Goal: Communication & Community: Answer question/provide support

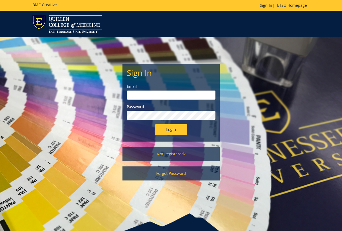
type input "[PERSON_NAME][EMAIL_ADDRESS][DOMAIN_NAME]"
click at [177, 129] on input "Login" at bounding box center [171, 129] width 32 height 11
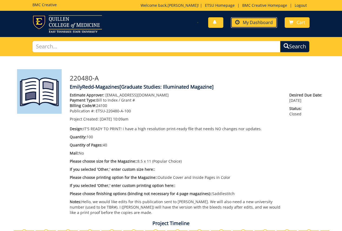
click at [253, 24] on span "My Dashboard" at bounding box center [258, 22] width 30 height 6
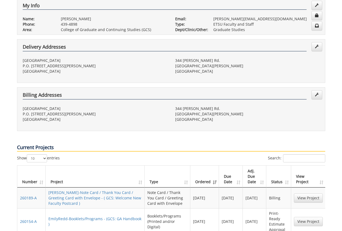
scroll to position [162, 0]
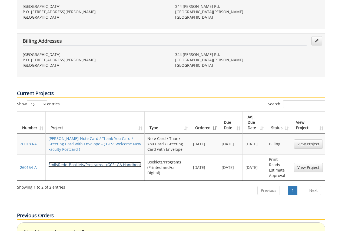
click at [93, 162] on link "EmilyRedd-Booklets/Programs - (GCS: GA Handbook )" at bounding box center [94, 167] width 93 height 11
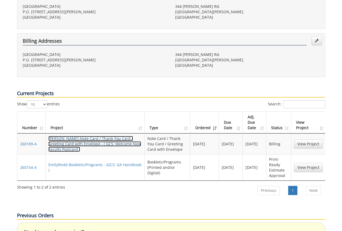
click at [97, 136] on link "[PERSON_NAME]-Note Card / Thank You Card / Greeting Card with Envelope - ( GCS:…" at bounding box center [94, 144] width 93 height 16
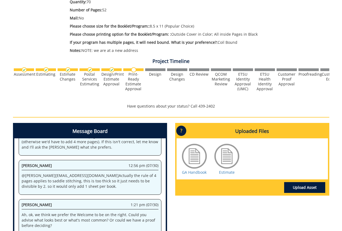
scroll to position [162, 0]
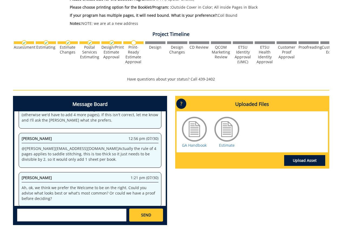
click at [49, 214] on textarea at bounding box center [72, 215] width 110 height 13
click at [56, 219] on small "[EMAIL_ADDRESS][DOMAIN_NAME]" at bounding box center [83, 220] width 54 height 4
type textarea "@sluderp@etsu.edu Paula, I thought I tagged you on this, but it looks like it d…"
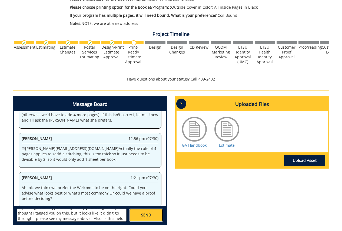
click at [136, 215] on link "SEND" at bounding box center [146, 215] width 34 height 13
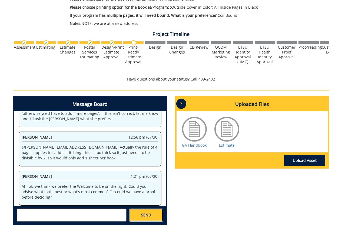
scroll to position [664, 0]
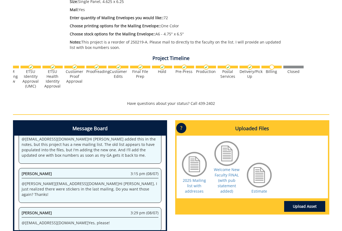
scroll to position [216, 0]
